Goal: Transaction & Acquisition: Download file/media

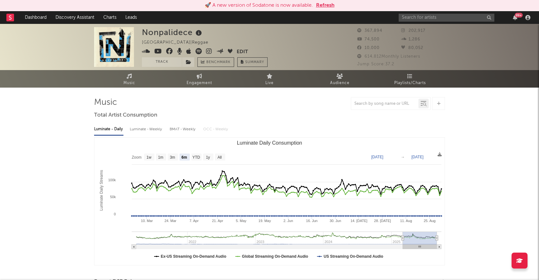
select select "6m"
click at [423, 17] on input "text" at bounding box center [447, 18] width 96 height 8
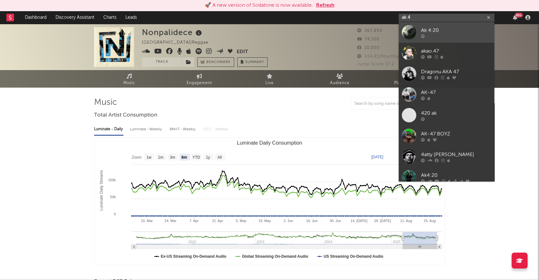
type input "ak 4"
click at [410, 32] on div at bounding box center [409, 32] width 14 height 14
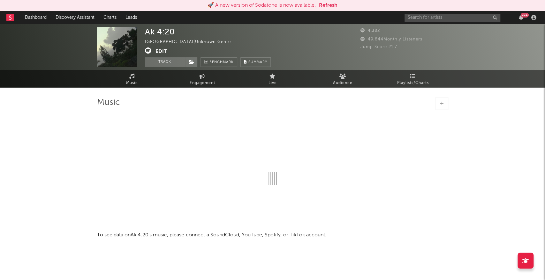
select select "1w"
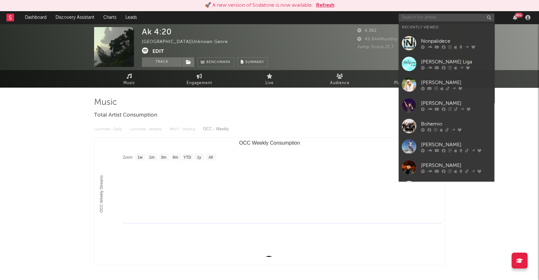
click at [410, 15] on input "text" at bounding box center [447, 18] width 96 height 8
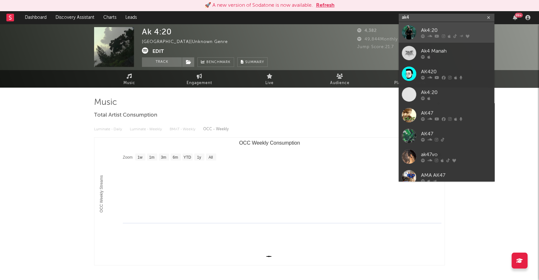
type input "ak4"
click at [411, 32] on div at bounding box center [409, 32] width 14 height 14
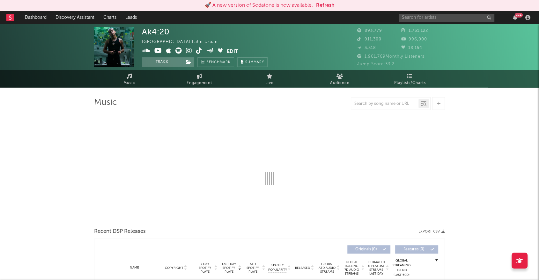
select select "6m"
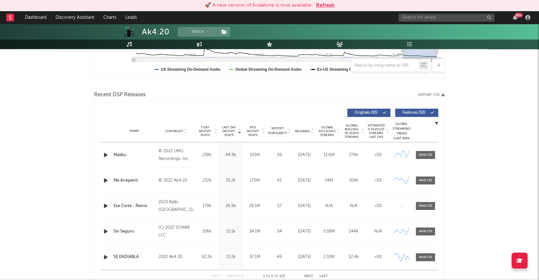
scroll to position [184, 0]
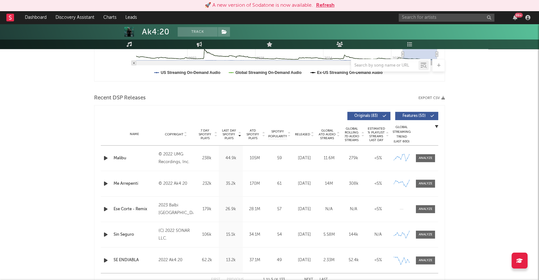
click at [434, 97] on button "Export CSV" at bounding box center [432, 98] width 26 height 4
